Goal: Task Accomplishment & Management: Use online tool/utility

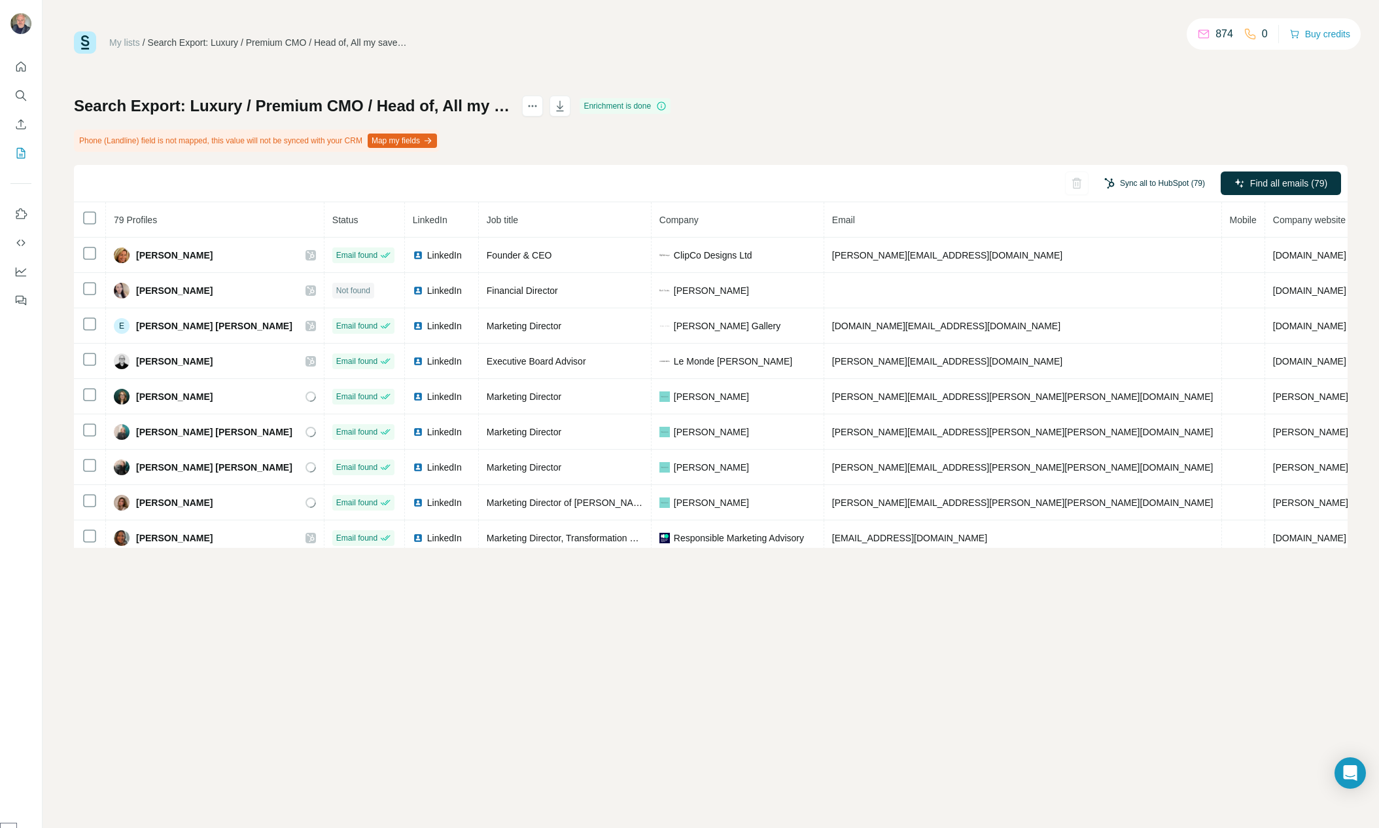
click at [1162, 178] on button "Sync all to HubSpot (79)" at bounding box center [1154, 183] width 119 height 20
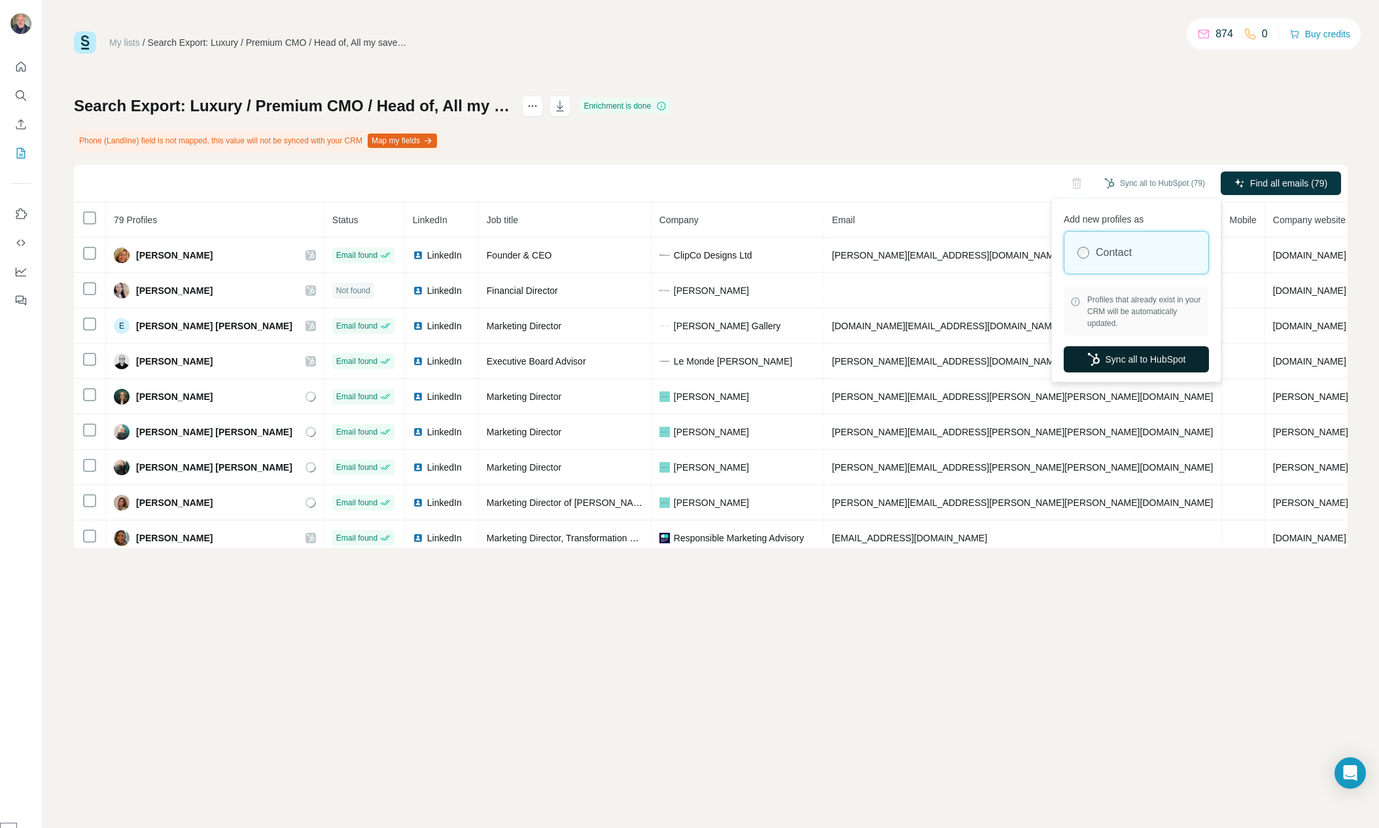
click at [1166, 360] on button "Sync all to HubSpot" at bounding box center [1136, 359] width 145 height 26
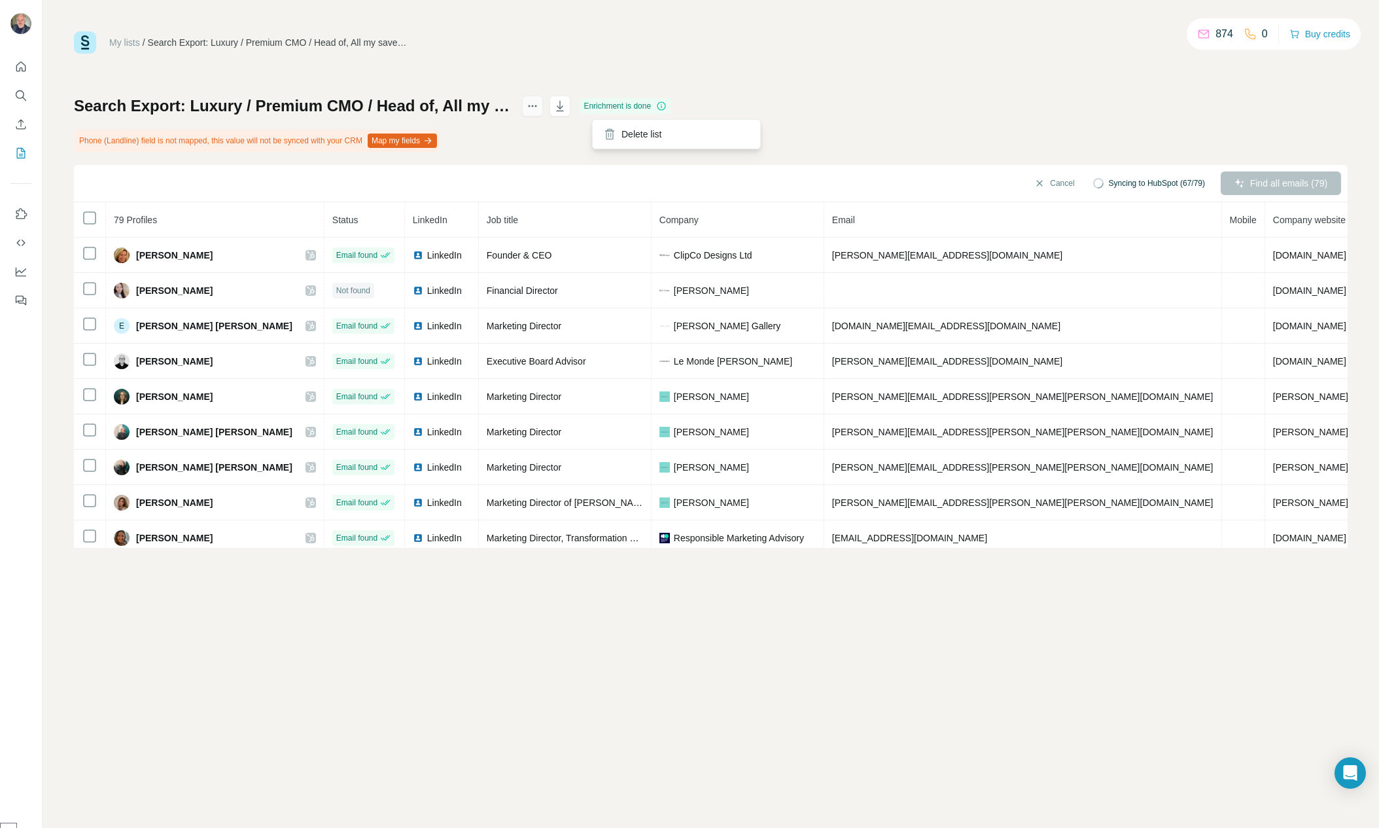
click at [539, 110] on icon "actions" at bounding box center [532, 105] width 13 height 13
click at [610, 54] on div "My lists / Search Export: Luxury / Premium CMO / Head of, All my saved accounts…" at bounding box center [711, 289] width 1274 height 516
click at [567, 107] on icon "button" at bounding box center [559, 105] width 13 height 13
